Goal: Information Seeking & Learning: Compare options

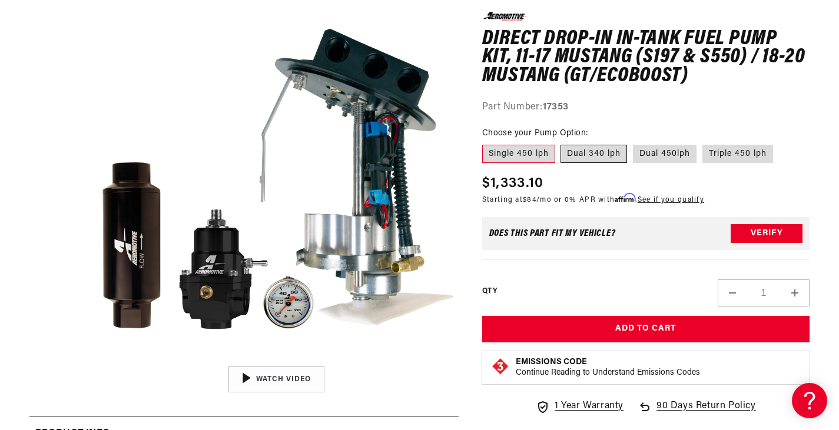
click at [573, 154] on label "Dual 340 lph" at bounding box center [594, 153] width 67 height 19
click at [562, 143] on input "Dual 340 lph" at bounding box center [561, 142] width 1 height 1
radio input "true"
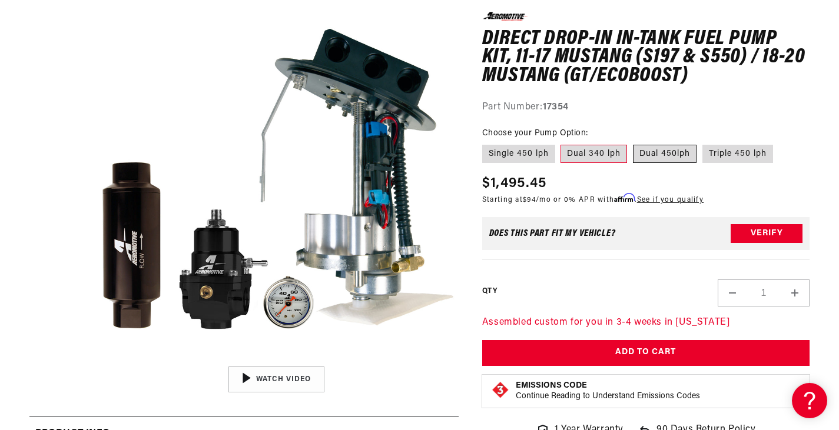
click at [660, 157] on label "Dual 450lph" at bounding box center [665, 153] width 64 height 19
click at [634, 143] on input "Dual 450lph" at bounding box center [633, 142] width 1 height 1
radio input "true"
click at [724, 157] on label "Triple 450 lph" at bounding box center [738, 153] width 71 height 19
click at [703, 143] on input "Triple 450 lph" at bounding box center [703, 142] width 1 height 1
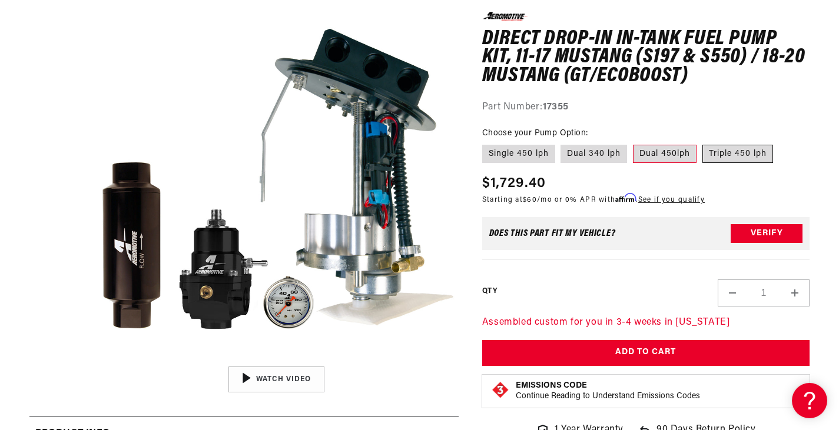
radio input "true"
click at [529, 157] on label "Single 450 lph" at bounding box center [518, 153] width 73 height 19
click at [486, 143] on input "Single 450 lph" at bounding box center [485, 142] width 1 height 1
radio input "true"
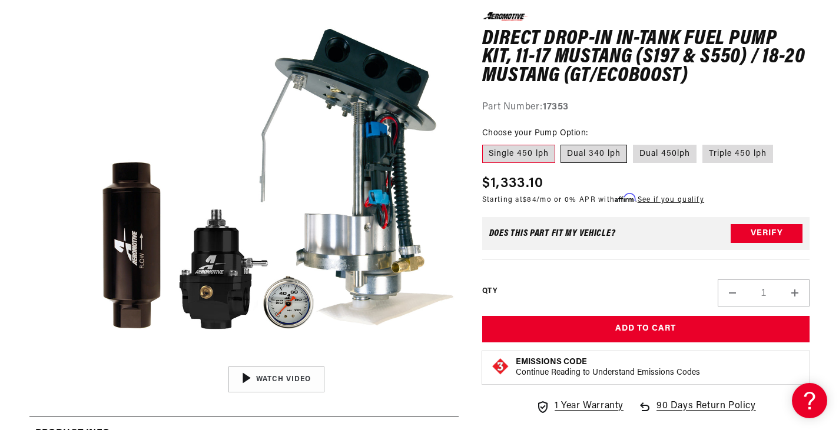
click at [589, 160] on label "Dual 340 lph" at bounding box center [594, 153] width 67 height 19
click at [562, 143] on input "Dual 340 lph" at bounding box center [561, 142] width 1 height 1
radio input "true"
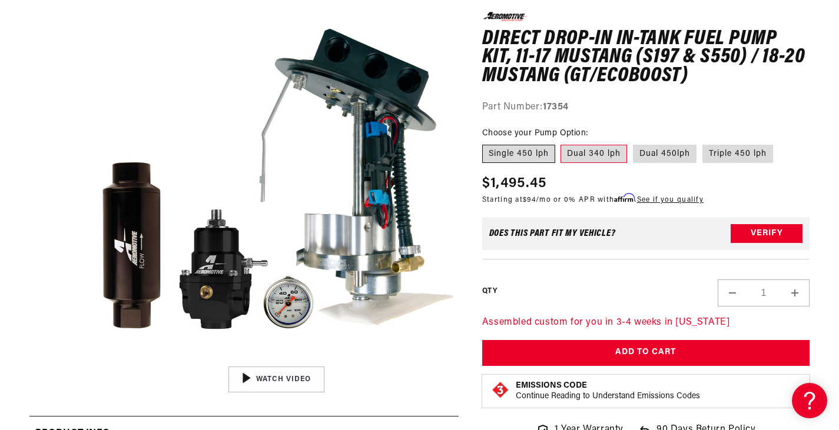
click at [523, 158] on label "Single 450 lph" at bounding box center [518, 153] width 73 height 19
click at [486, 143] on input "Single 450 lph" at bounding box center [485, 142] width 1 height 1
radio input "true"
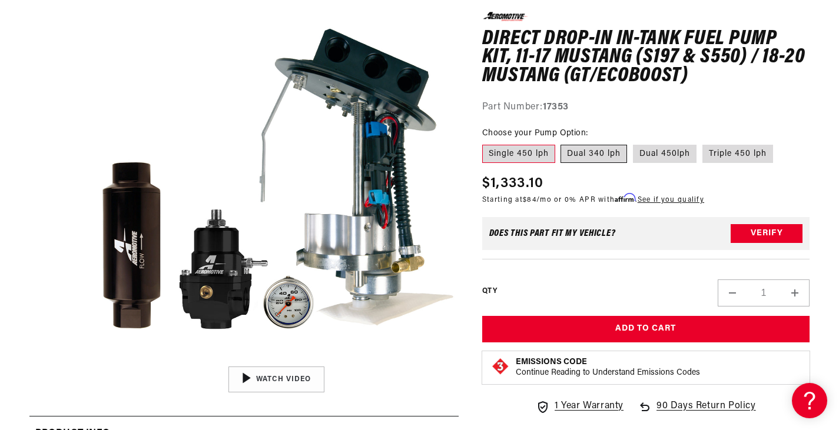
click at [594, 155] on label "Dual 340 lph" at bounding box center [594, 153] width 67 height 19
click at [562, 143] on input "Dual 340 lph" at bounding box center [561, 142] width 1 height 1
radio input "true"
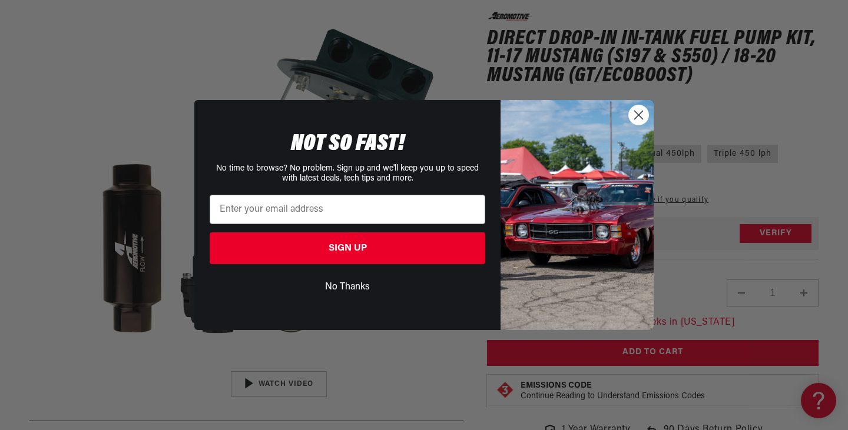
click at [633, 117] on circle "Close dialog" at bounding box center [638, 114] width 19 height 19
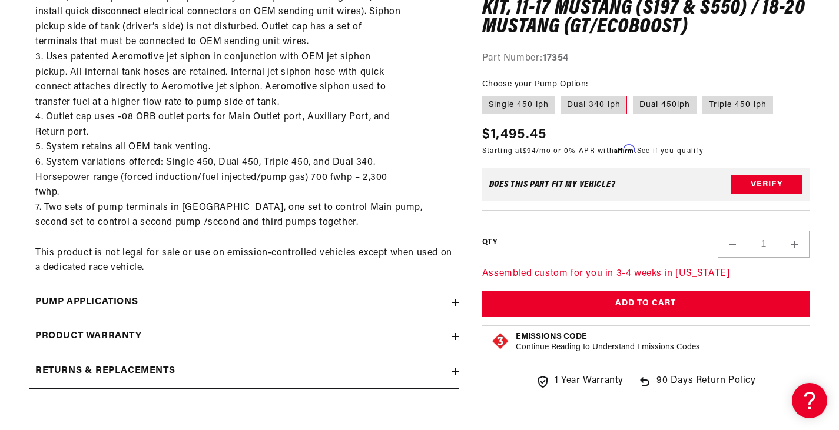
scroll to position [909, 0]
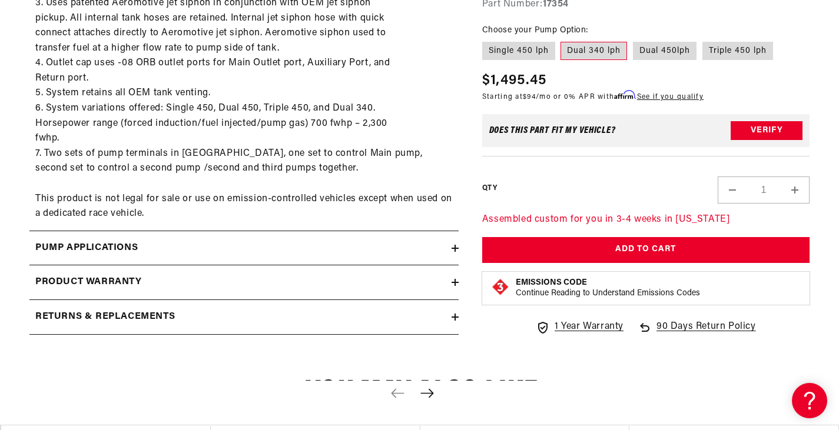
click at [452, 253] on summary "Pump Applications" at bounding box center [243, 248] width 429 height 34
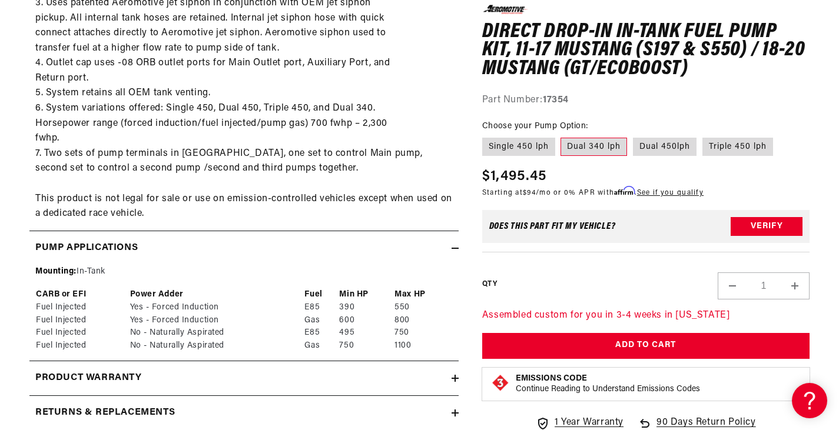
click at [456, 383] on summary "Product warranty" at bounding box center [243, 379] width 429 height 34
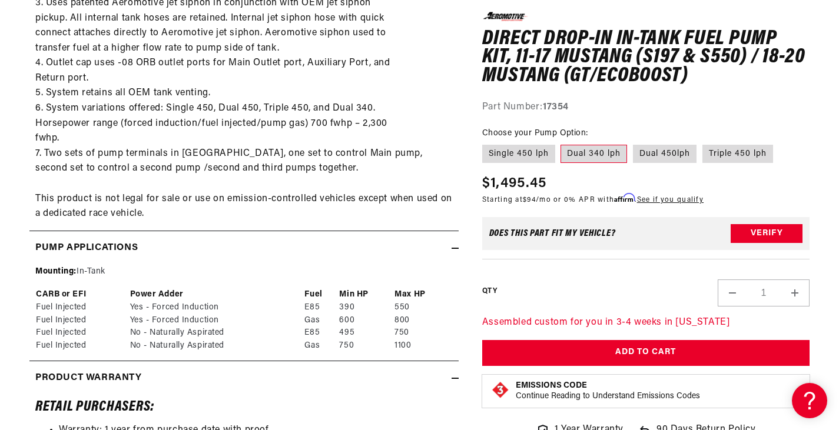
click at [454, 382] on icon at bounding box center [455, 378] width 7 height 7
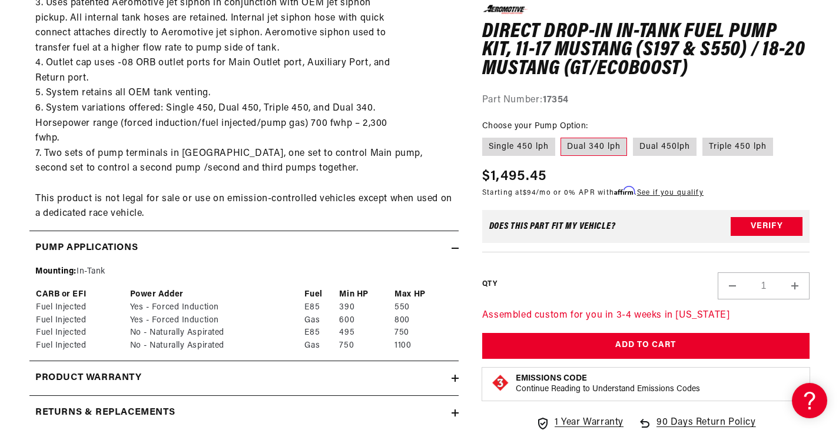
click at [454, 382] on icon at bounding box center [455, 378] width 7 height 7
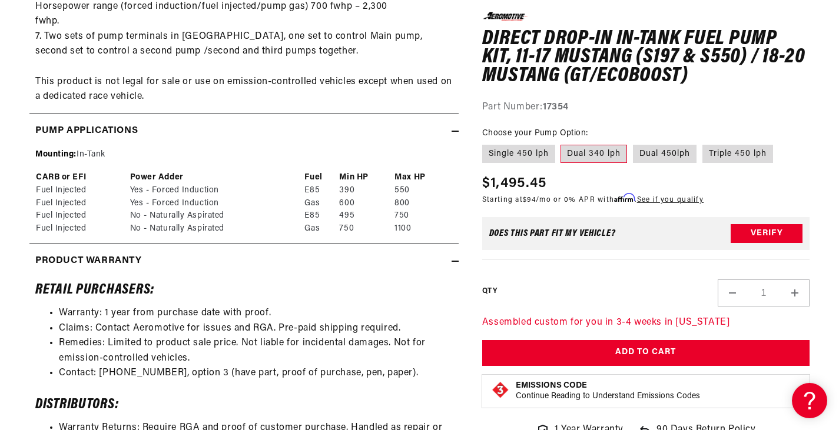
scroll to position [1026, 0]
click at [449, 260] on div "Product warranty" at bounding box center [240, 260] width 422 height 15
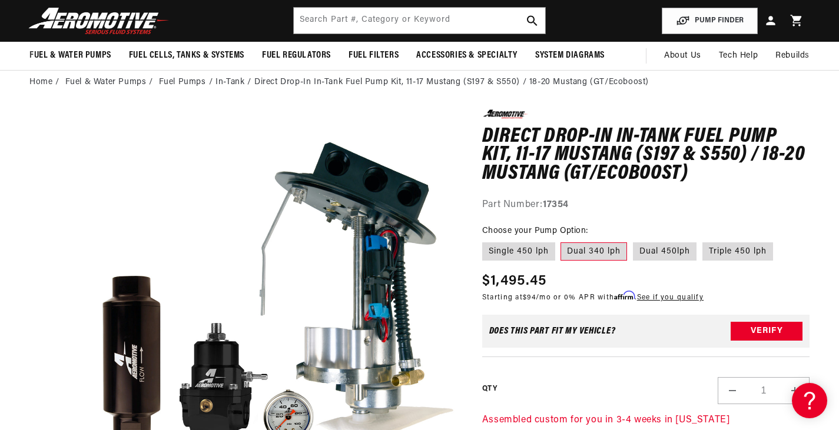
scroll to position [39, 0]
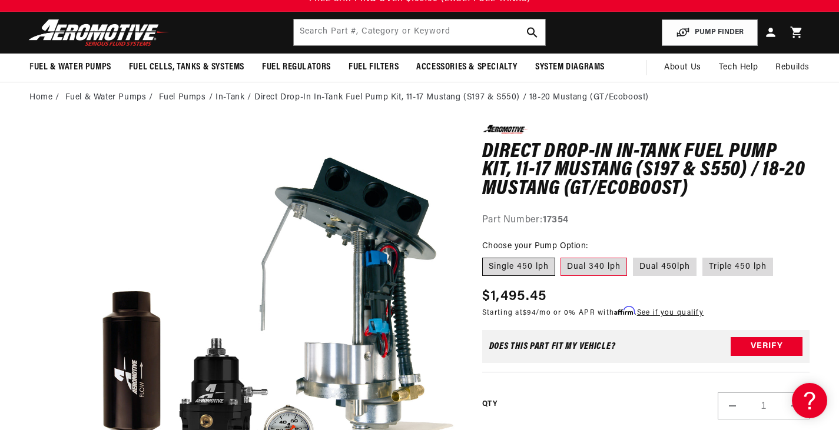
click at [542, 267] on label "Single 450 lph" at bounding box center [518, 267] width 73 height 19
click at [486, 256] on input "Single 450 lph" at bounding box center [485, 256] width 1 height 1
radio input "true"
